Goal: Task Accomplishment & Management: Use online tool/utility

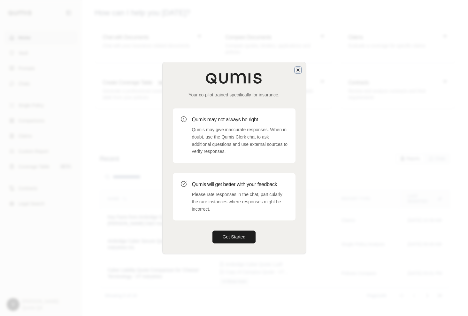
click at [300, 69] on icon "button" at bounding box center [297, 69] width 5 height 5
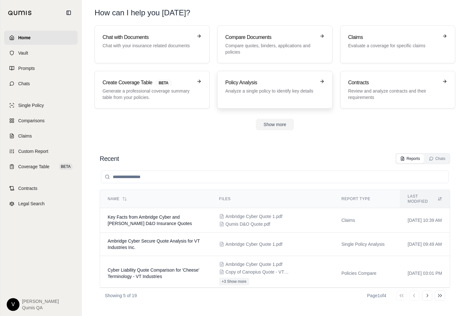
click at [244, 95] on div "Policy Analysis Analyze a single policy to identify key details" at bounding box center [274, 90] width 99 height 22
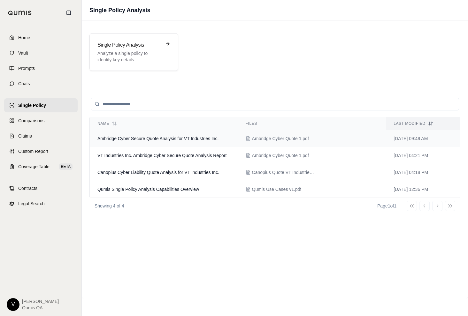
click at [187, 134] on td "Ambridge Cyber Secure Quote Analysis for VT Industries Inc." at bounding box center [164, 138] width 148 height 17
click at [151, 51] on p "Analyze a single policy to identify key details" at bounding box center [129, 56] width 64 height 13
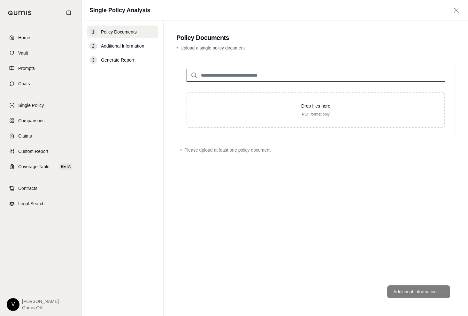
click at [130, 51] on div "2 Additional Information" at bounding box center [122, 46] width 71 height 13
click at [129, 47] on span "Additional Information" at bounding box center [122, 46] width 43 height 6
click at [120, 37] on div "1 Policy Documents" at bounding box center [122, 32] width 71 height 13
click at [207, 70] on input "search" at bounding box center [316, 75] width 258 height 13
click at [195, 79] on icon at bounding box center [194, 76] width 8 height 8
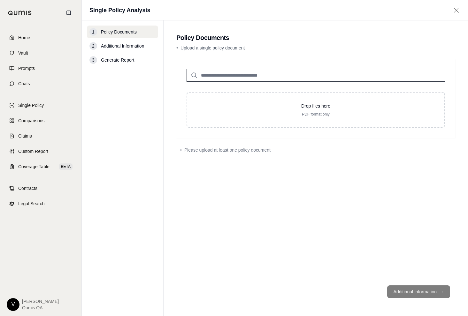
click at [206, 77] on input "search" at bounding box center [316, 75] width 258 height 13
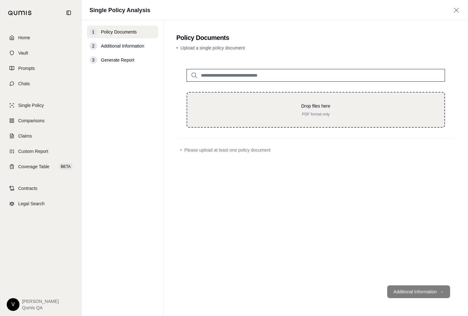
click at [225, 116] on p "PDF format only" at bounding box center [315, 114] width 237 height 5
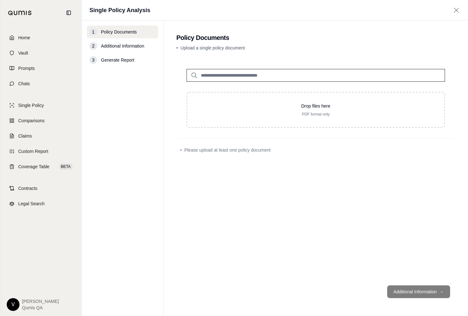
click at [221, 76] on input "search" at bounding box center [316, 75] width 258 height 13
type input "*"
click at [224, 95] on p "[DATE]" at bounding box center [242, 94] width 75 height 5
click at [304, 91] on div "* Ambridge Cyber Quote 1.pdf #2 [DATE] Drop files here PDF format only" at bounding box center [315, 93] width 279 height 69
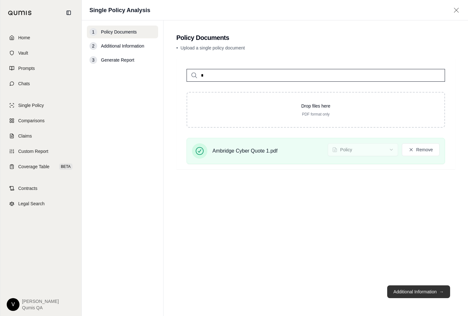
click at [415, 289] on button "Additional Information →" at bounding box center [418, 292] width 63 height 13
